Goal: Browse casually

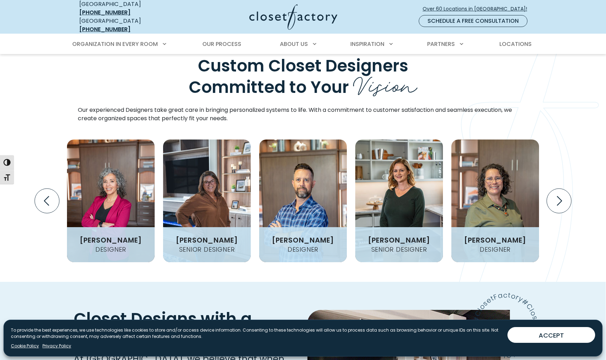
scroll to position [837, 0]
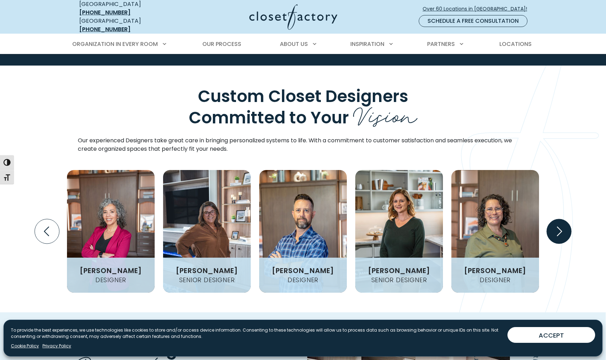
click at [551, 219] on icon "Next slide" at bounding box center [559, 231] width 25 height 25
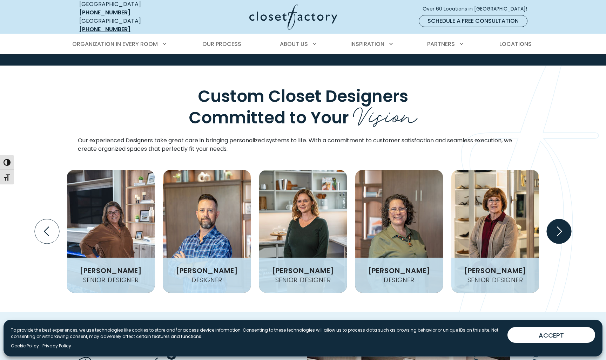
click at [554, 219] on icon "Next slide" at bounding box center [559, 231] width 25 height 25
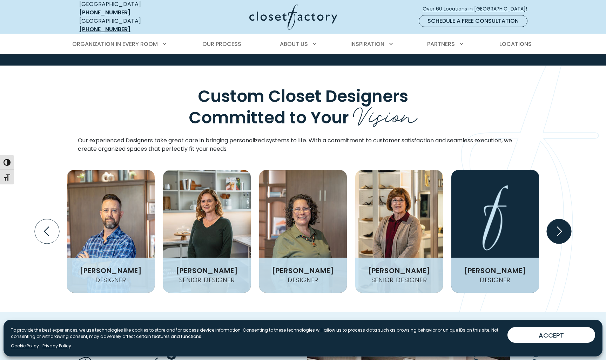
click at [554, 219] on icon "Next slide" at bounding box center [559, 231] width 25 height 25
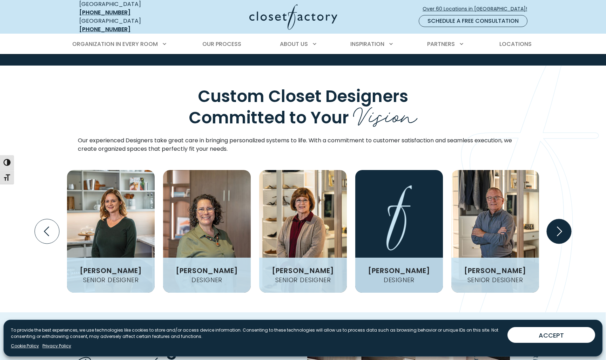
click at [554, 219] on icon "Next slide" at bounding box center [559, 231] width 25 height 25
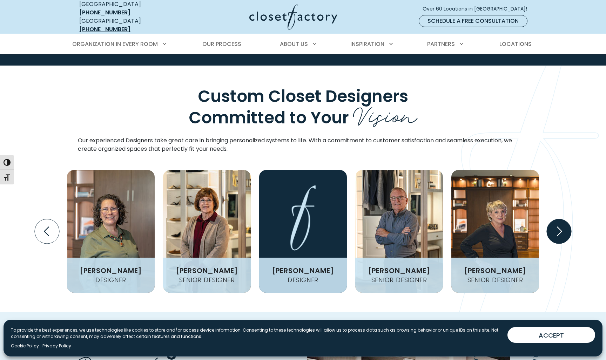
click at [554, 219] on icon "Next slide" at bounding box center [559, 231] width 25 height 25
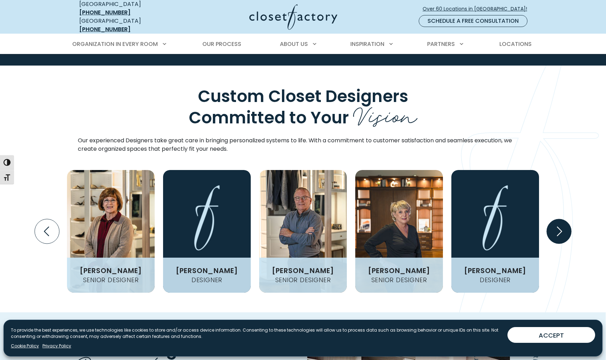
click at [554, 219] on icon "Next slide" at bounding box center [559, 231] width 25 height 25
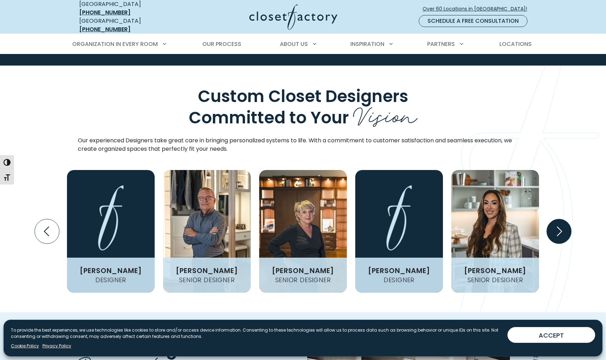
click at [554, 219] on icon "Next slide" at bounding box center [559, 231] width 25 height 25
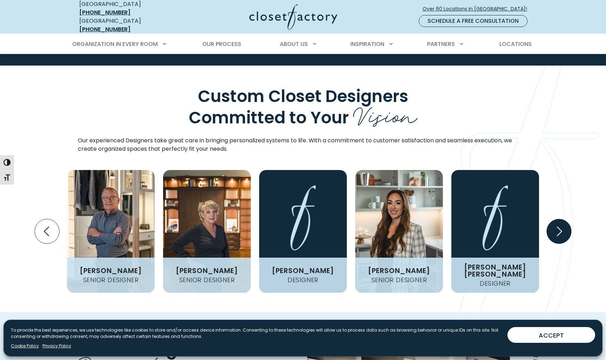
click at [554, 219] on icon "Next slide" at bounding box center [559, 231] width 25 height 25
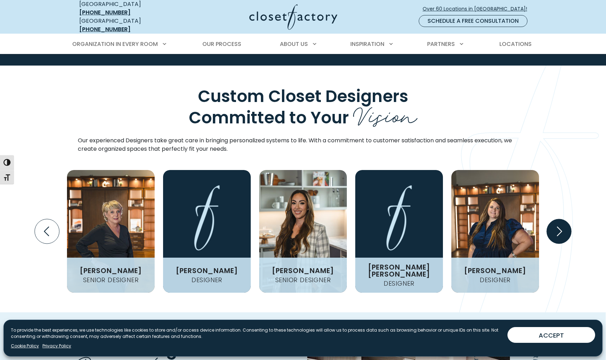
click at [554, 219] on icon "Next slide" at bounding box center [559, 231] width 25 height 25
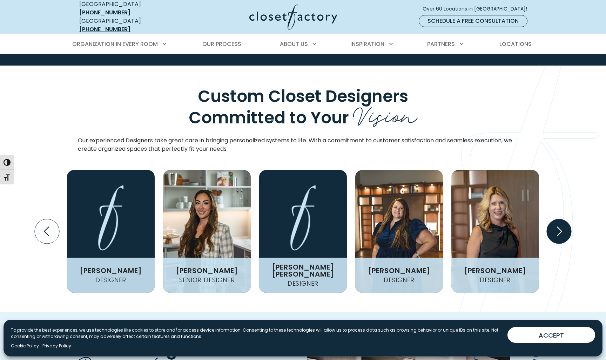
click at [554, 219] on icon "Next slide" at bounding box center [559, 231] width 25 height 25
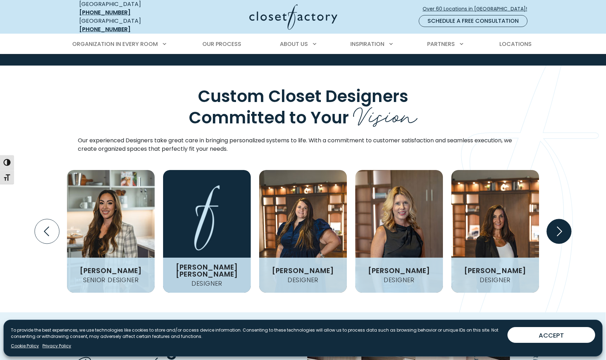
click at [554, 219] on icon "Next slide" at bounding box center [559, 231] width 25 height 25
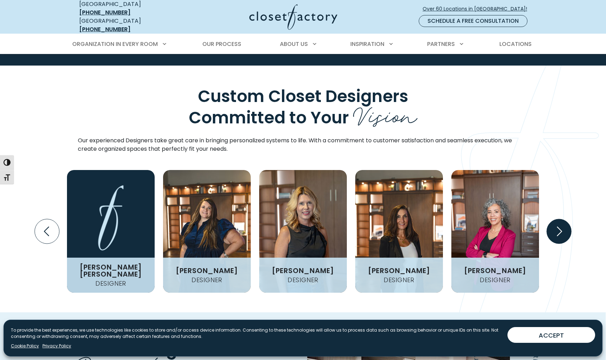
click at [554, 219] on icon "Next slide" at bounding box center [559, 231] width 25 height 25
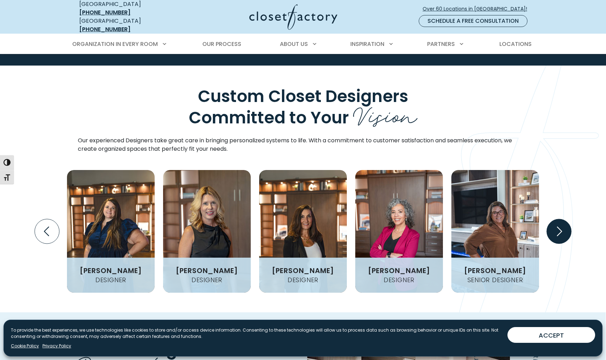
click at [554, 219] on icon "Next slide" at bounding box center [559, 231] width 25 height 25
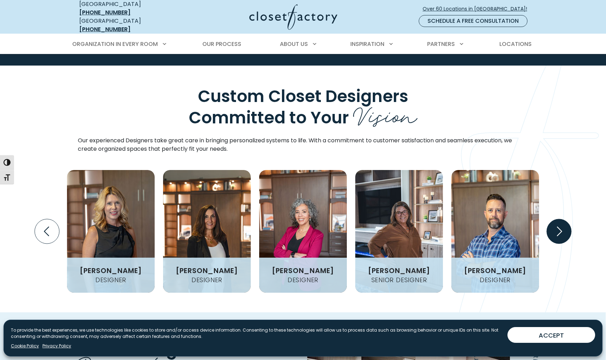
click at [554, 219] on icon "Next slide" at bounding box center [559, 231] width 25 height 25
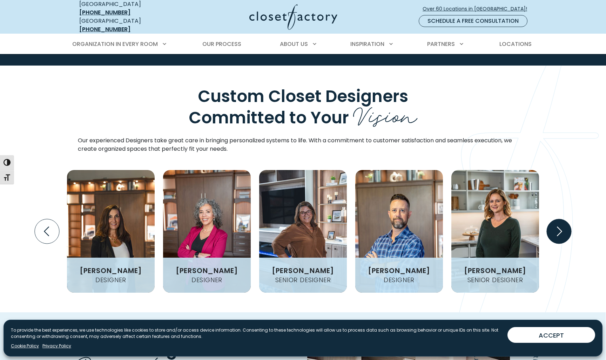
click at [554, 219] on icon "Next slide" at bounding box center [559, 231] width 25 height 25
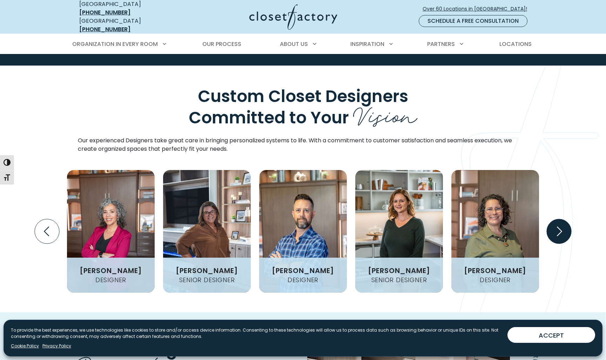
click at [554, 219] on icon "Next slide" at bounding box center [559, 231] width 25 height 25
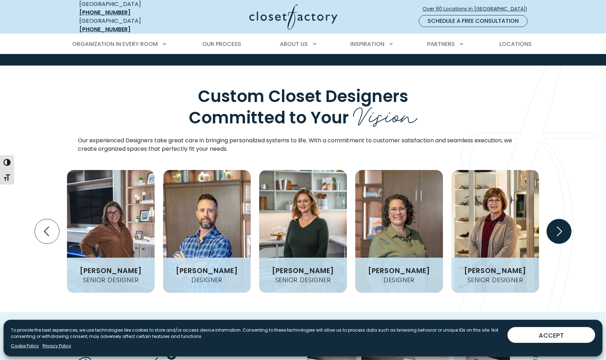
click at [554, 219] on icon "Next slide" at bounding box center [559, 231] width 25 height 25
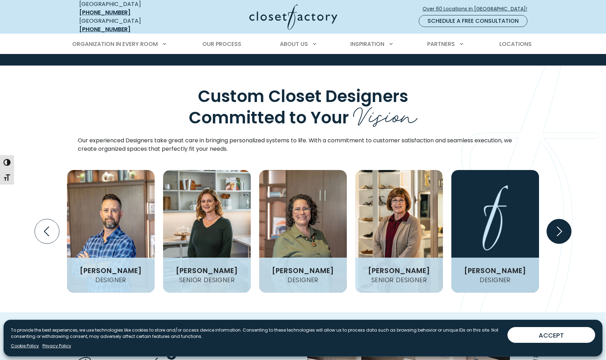
click at [554, 219] on icon "Next slide" at bounding box center [559, 231] width 25 height 25
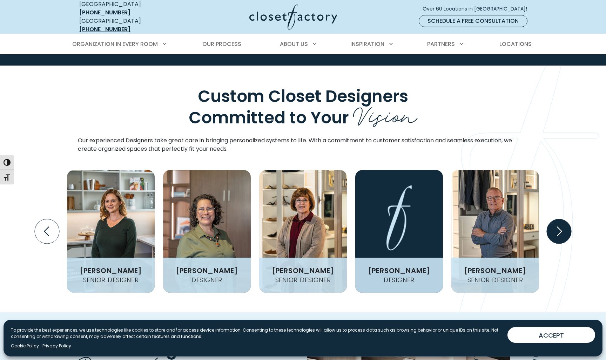
click at [554, 219] on icon "Next slide" at bounding box center [559, 231] width 25 height 25
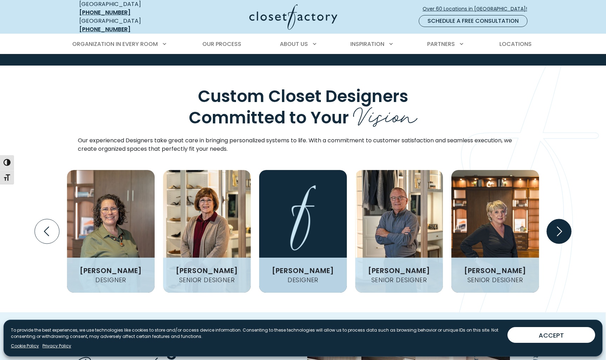
click at [554, 219] on icon "Next slide" at bounding box center [559, 231] width 25 height 25
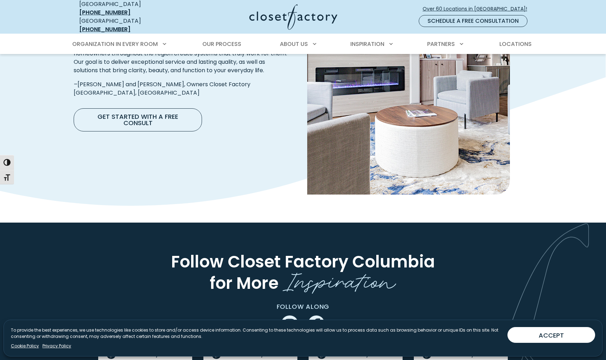
scroll to position [1226, 0]
